Goal: Information Seeking & Learning: Learn about a topic

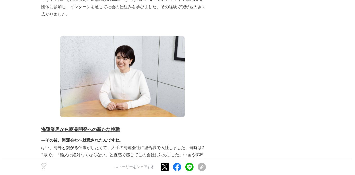
scroll to position [593, 0]
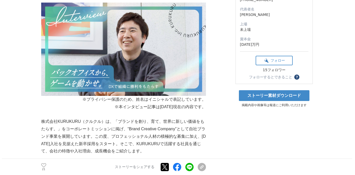
scroll to position [95, 0]
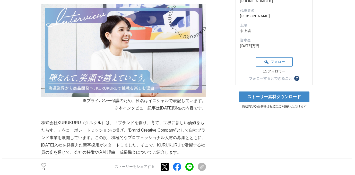
scroll to position [98, 0]
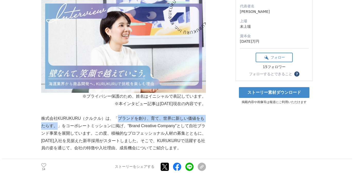
drag, startPoint x: 117, startPoint y: 109, endPoint x: 57, endPoint y: 117, distance: 61.2
click at [55, 117] on p "株式会社KURUKURU（クルクル）は、「ブランドを創り、育て、世界に新しい価値をもたらす。」をコーポレートミッションに掲げ、“Brand Creative …" at bounding box center [123, 133] width 165 height 37
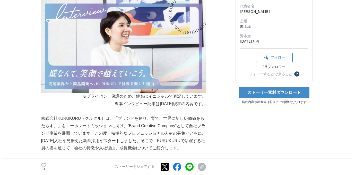
click at [43, 115] on p "株式会社KURUKURU（クルクル）は、「ブランドを創り、育て、世界に新しい価値をもたらす。」をコーポレートミッションに掲げ、“Brand Creative …" at bounding box center [123, 133] width 165 height 37
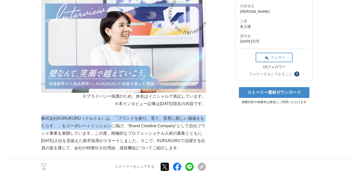
drag, startPoint x: 50, startPoint y: 109, endPoint x: 108, endPoint y: 117, distance: 58.7
click at [108, 117] on p "株式会社KURUKURU（クルクル）は、「ブランドを創り、育て、世界に新しい価値をもたらす。」をコーポレートミッションに掲げ、“Brand Creative …" at bounding box center [123, 133] width 165 height 37
copy p "株式会社KURUKURU（クルクル）は、「ブランドを創り、育て、世界に新しい価値をもたらす。」をコーポレートミッション"
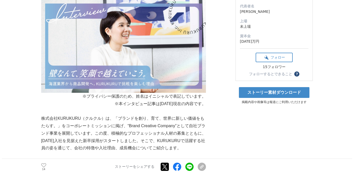
click at [150, 123] on p "株式会社KURUKURU（クルクル）は、「ブランドを創り、育て、世界に新しい価値をもたらす。」をコーポレートミッションに掲げ、“Brand Creative …" at bounding box center [123, 133] width 165 height 37
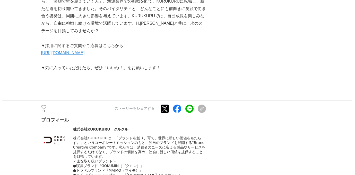
scroll to position [1292, 0]
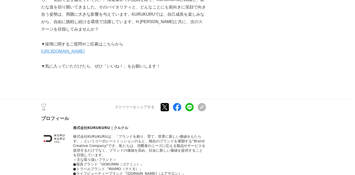
click at [85, 49] on link "[URL][DOMAIN_NAME]" at bounding box center [62, 51] width 43 height 4
